Goal: Transaction & Acquisition: Download file/media

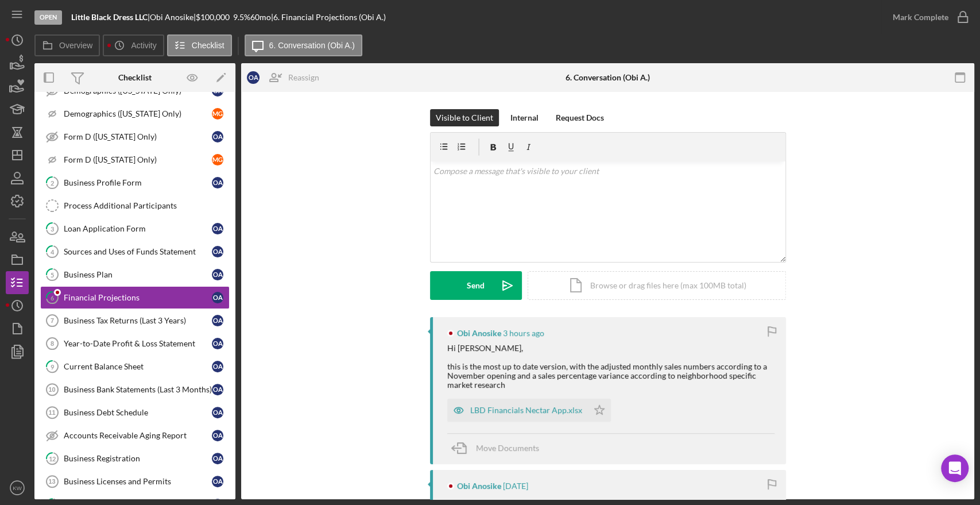
scroll to position [128, 0]
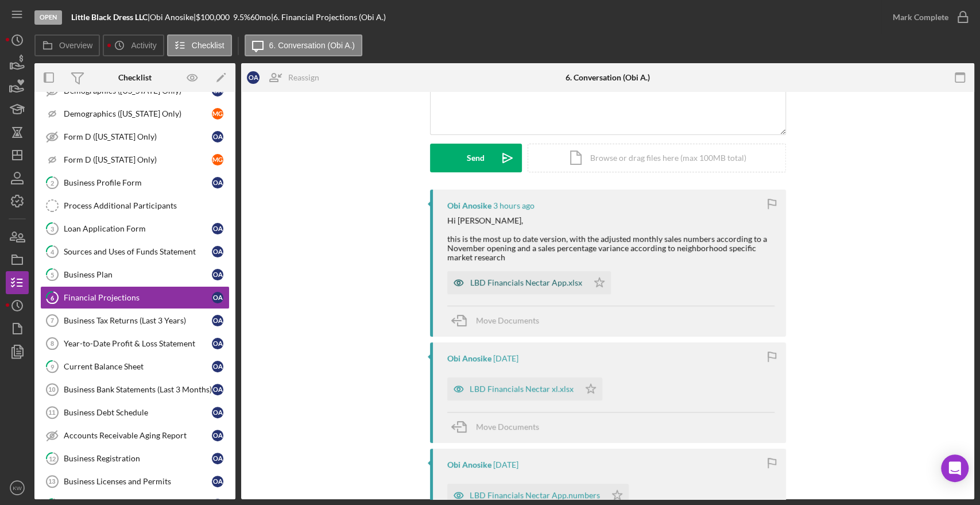
click at [558, 282] on div "LBD Financials Nectar App.xlsx" at bounding box center [526, 282] width 112 height 9
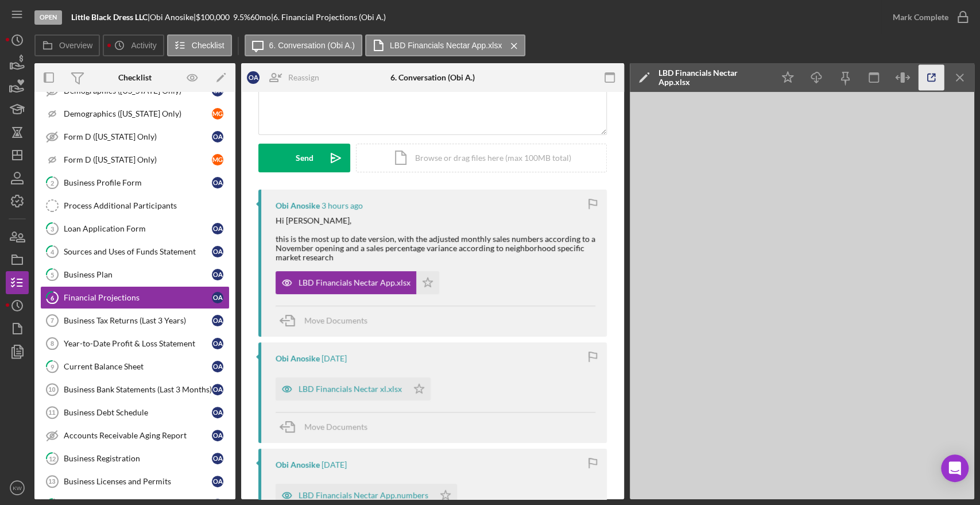
click at [924, 76] on icon "button" at bounding box center [932, 78] width 26 height 26
